Goal: Navigation & Orientation: Find specific page/section

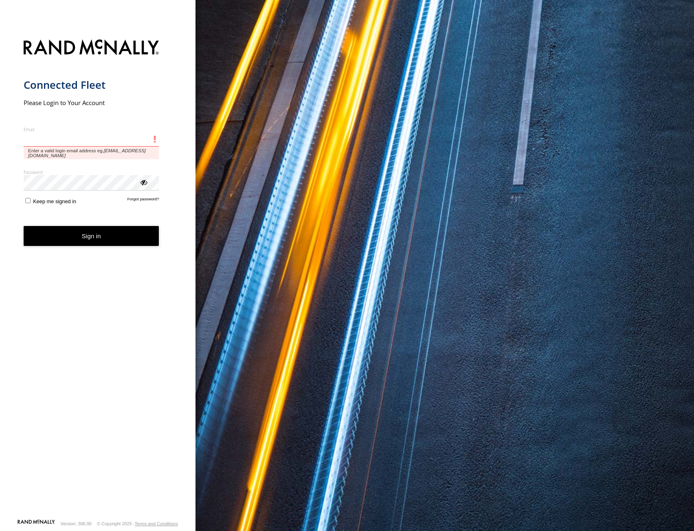
type input "**********"
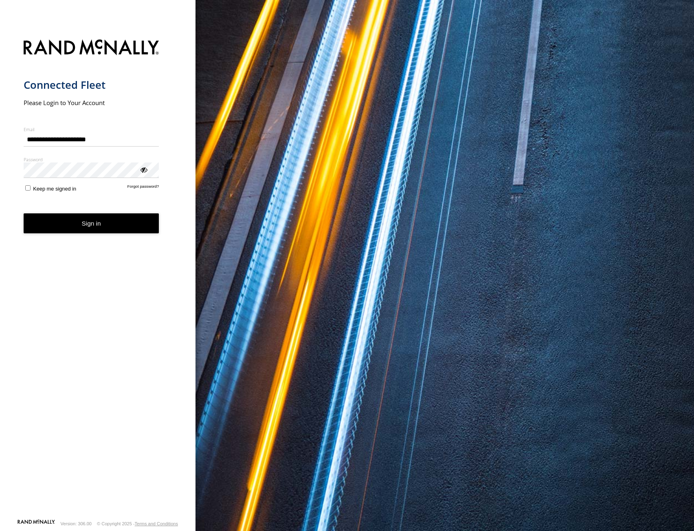
click at [112, 224] on button "Sign in" at bounding box center [92, 223] width 136 height 20
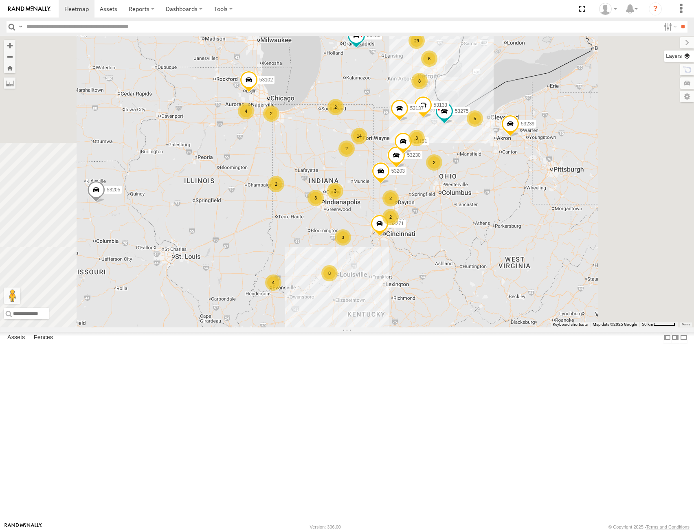
click at [684, 51] on label at bounding box center [679, 55] width 30 height 11
click at [0, 0] on span "Basemaps" at bounding box center [0, 0] width 0 height 0
click at [0, 0] on span "Satellite + Roadmap" at bounding box center [0, 0] width 0 height 0
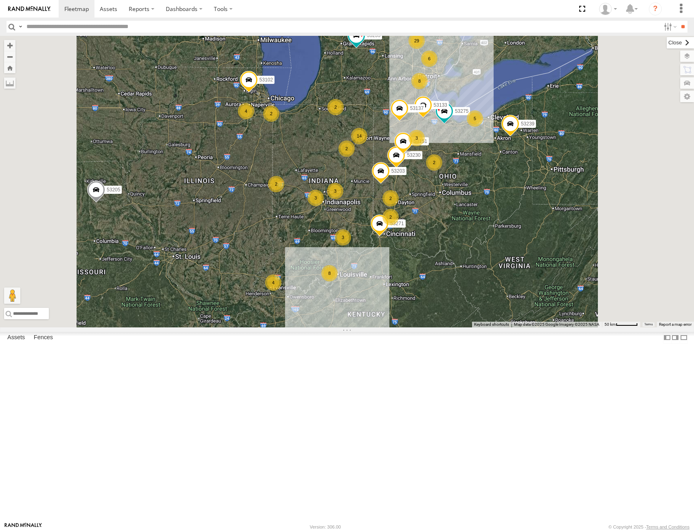
click at [666, 43] on label at bounding box center [679, 42] width 27 height 11
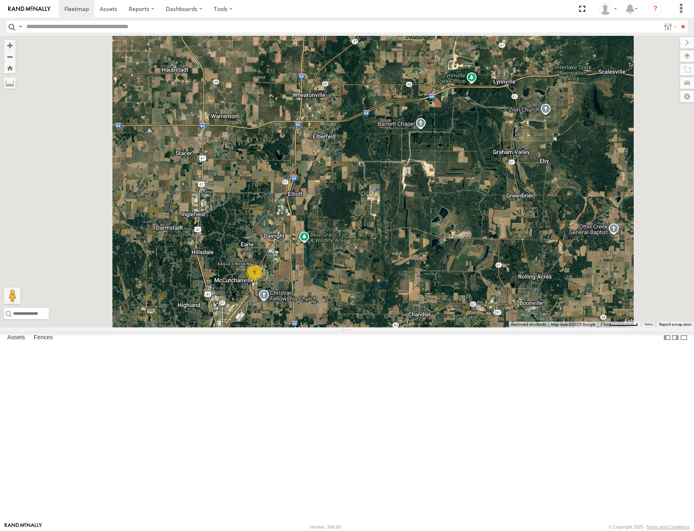
drag, startPoint x: 349, startPoint y: 429, endPoint x: 385, endPoint y: 406, distance: 42.7
click at [385, 327] on div "53239 53238 53139 53217 53235 53205 53271 53230 53275 53151 53203 53102 53133 5…" at bounding box center [347, 182] width 694 height 292
